Goal: Information Seeking & Learning: Understand process/instructions

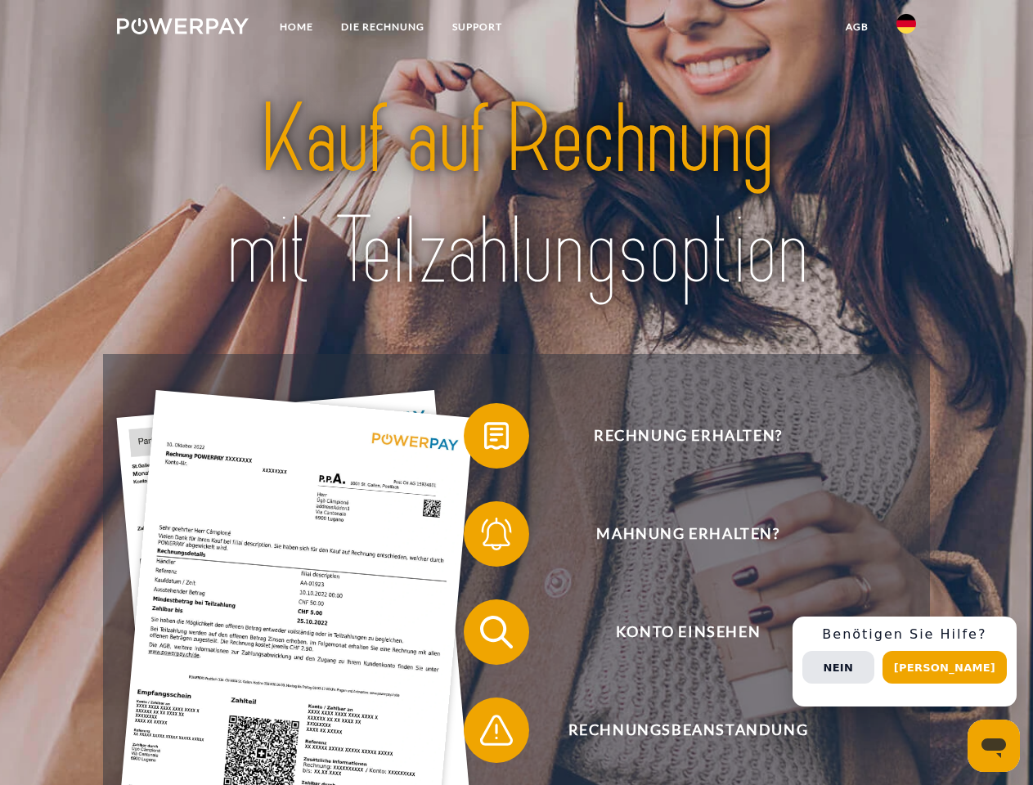
click at [182, 29] on img at bounding box center [183, 26] width 132 height 16
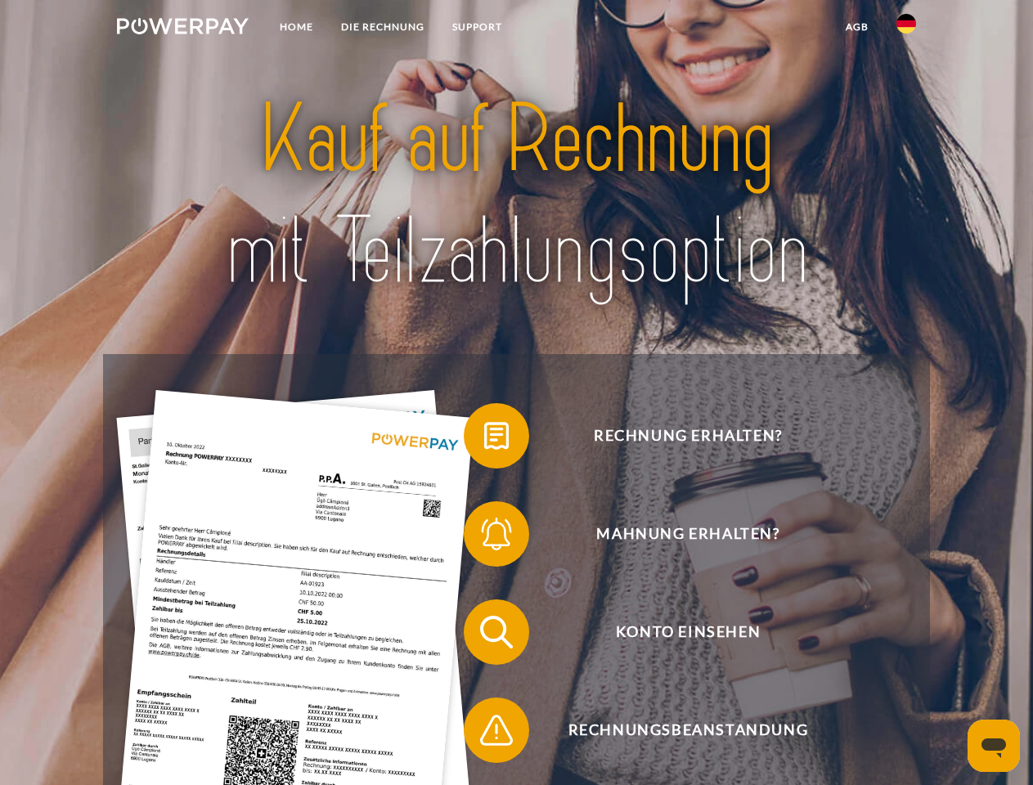
click at [906, 29] on img at bounding box center [906, 24] width 20 height 20
click at [856, 27] on link "agb" at bounding box center [857, 26] width 51 height 29
click at [484, 439] on span at bounding box center [472, 436] width 82 height 82
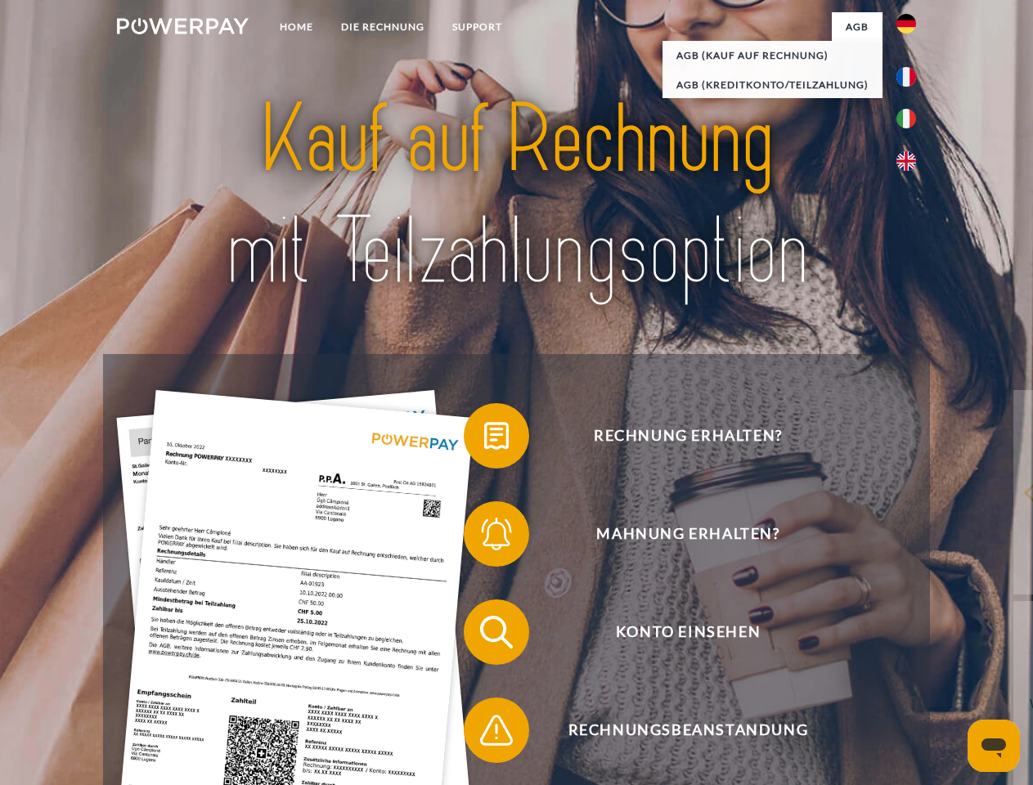
click at [484, 537] on span at bounding box center [472, 534] width 82 height 82
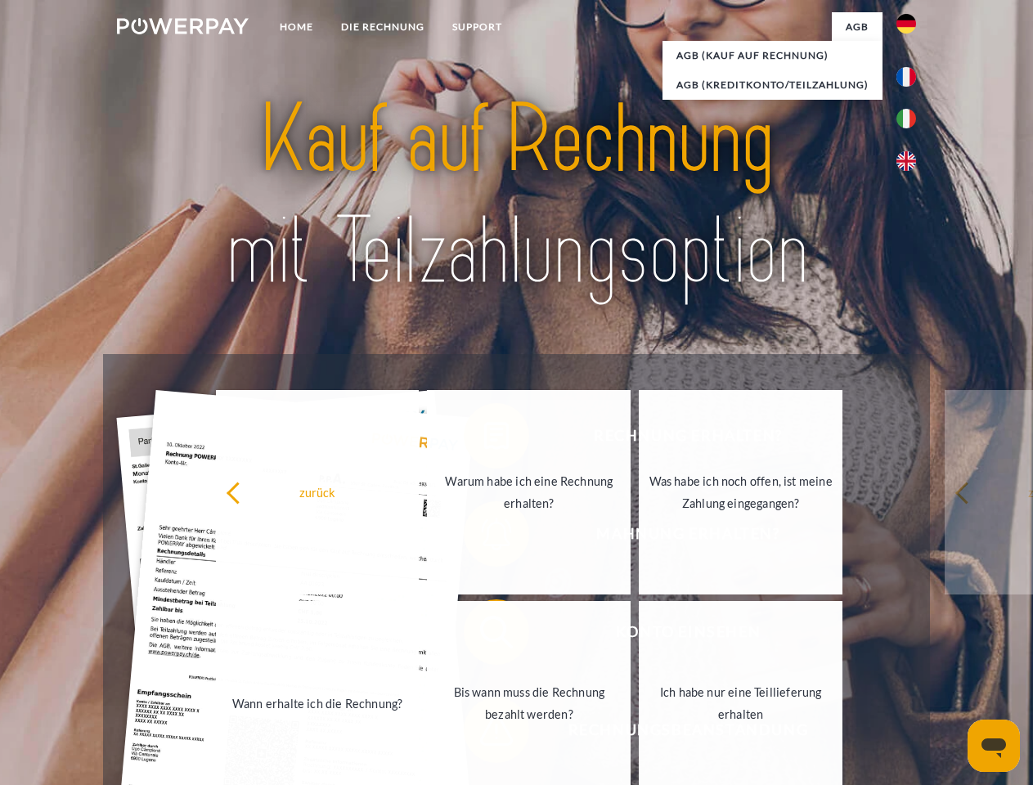
click at [484, 635] on link "Bis wann muss die Rechnung bezahlt werden?" at bounding box center [529, 703] width 204 height 204
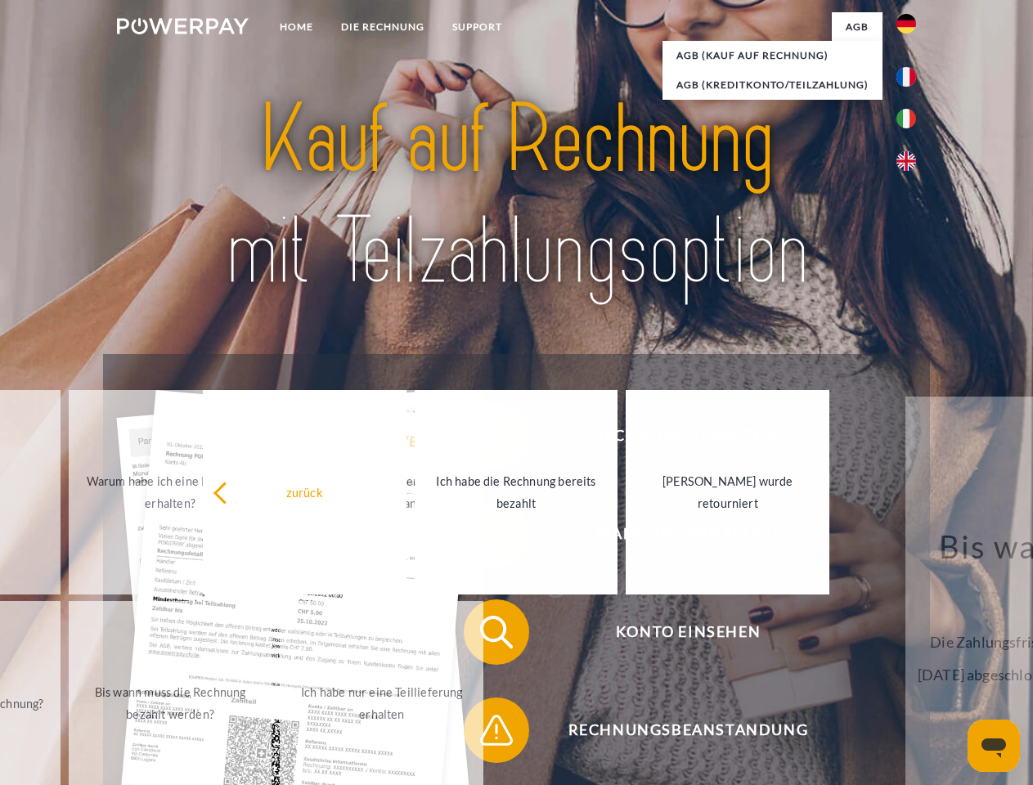
click at [484, 733] on span at bounding box center [472, 730] width 82 height 82
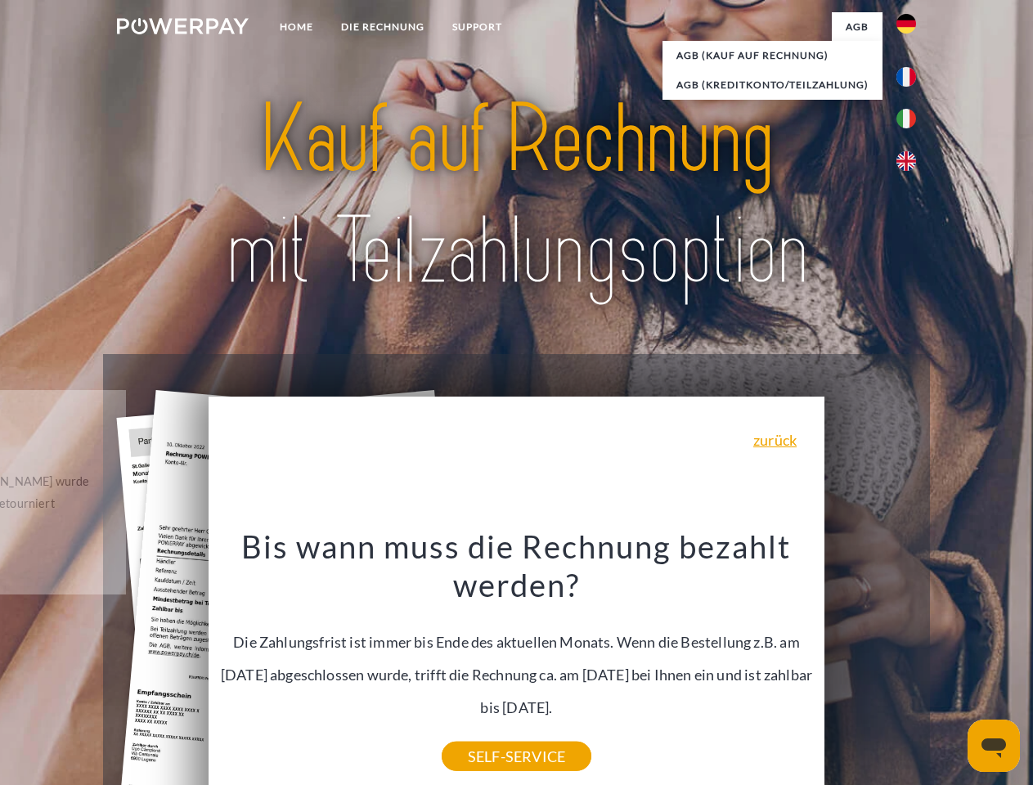
click at [910, 661] on div "Rechnung erhalten? Mahnung erhalten? Konto einsehen" at bounding box center [516, 681] width 826 height 654
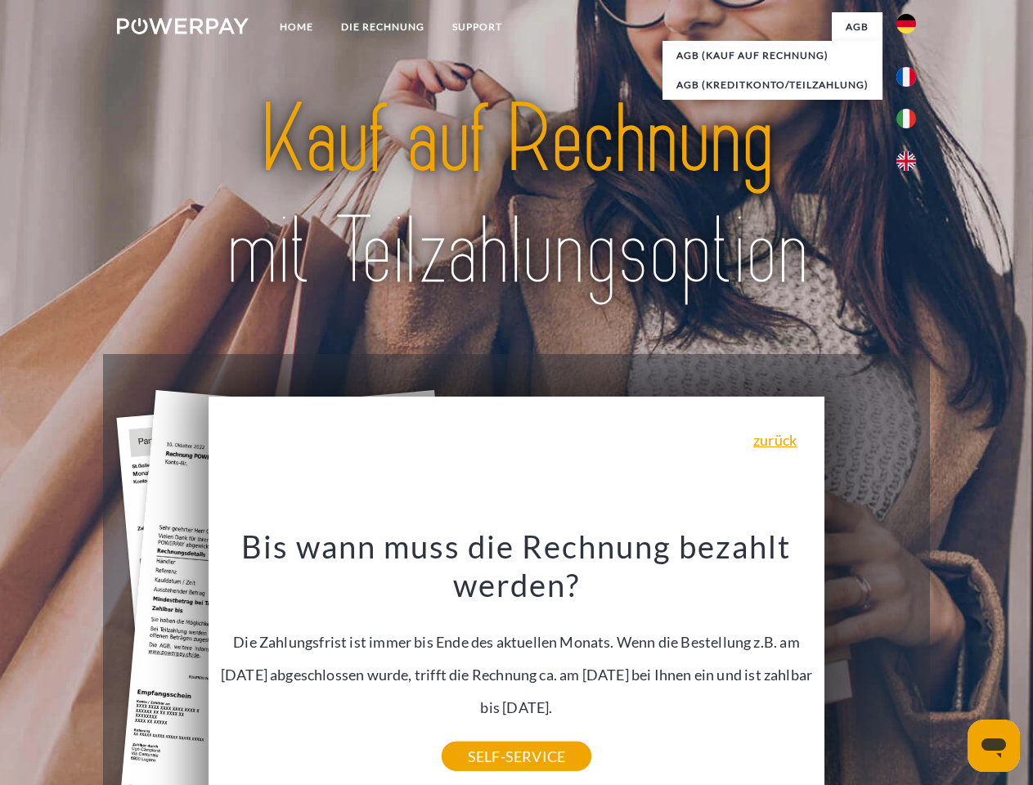
click at [870, 665] on span "Konto einsehen" at bounding box center [687, 631] width 401 height 65
click at [950, 667] on header "Home DIE RECHNUNG SUPPORT" at bounding box center [516, 564] width 1033 height 1129
